Goal: Information Seeking & Learning: Learn about a topic

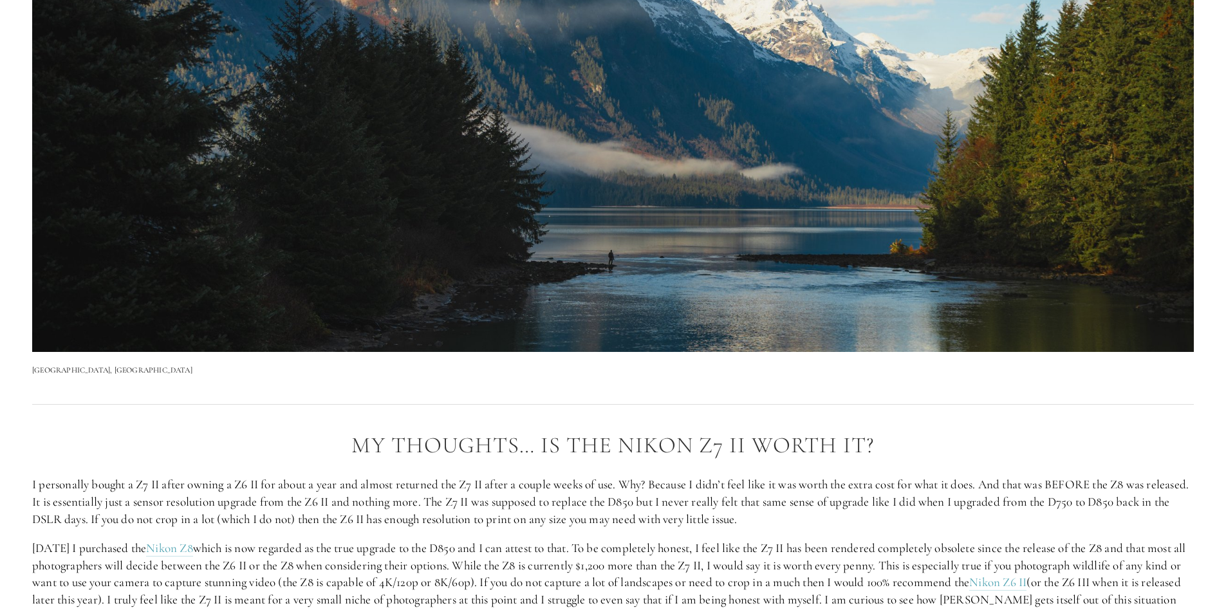
scroll to position [1936, 0]
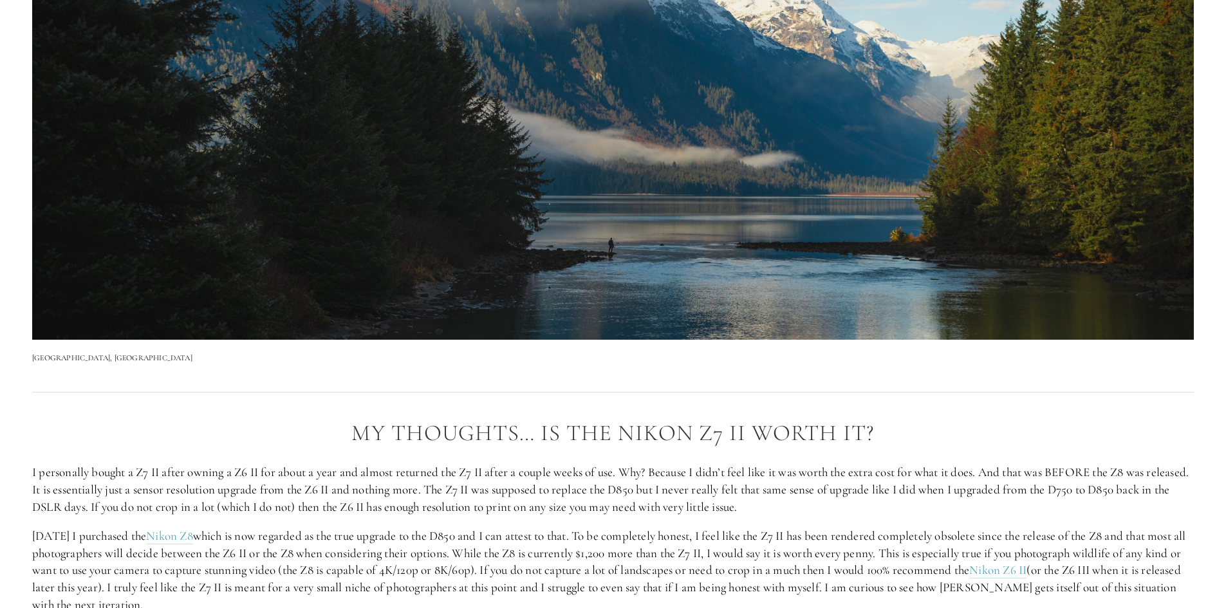
scroll to position [2510, 0]
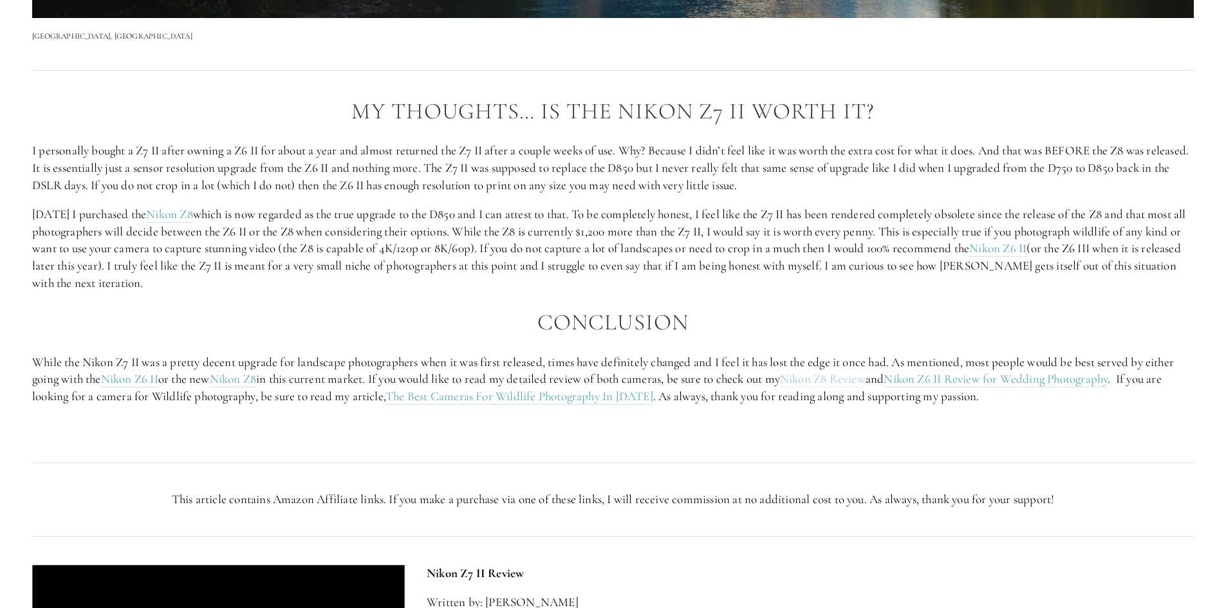
click at [866, 378] on link "Nikon Z8 Review" at bounding box center [823, 379] width 86 height 16
